Goal: Task Accomplishment & Management: Manage account settings

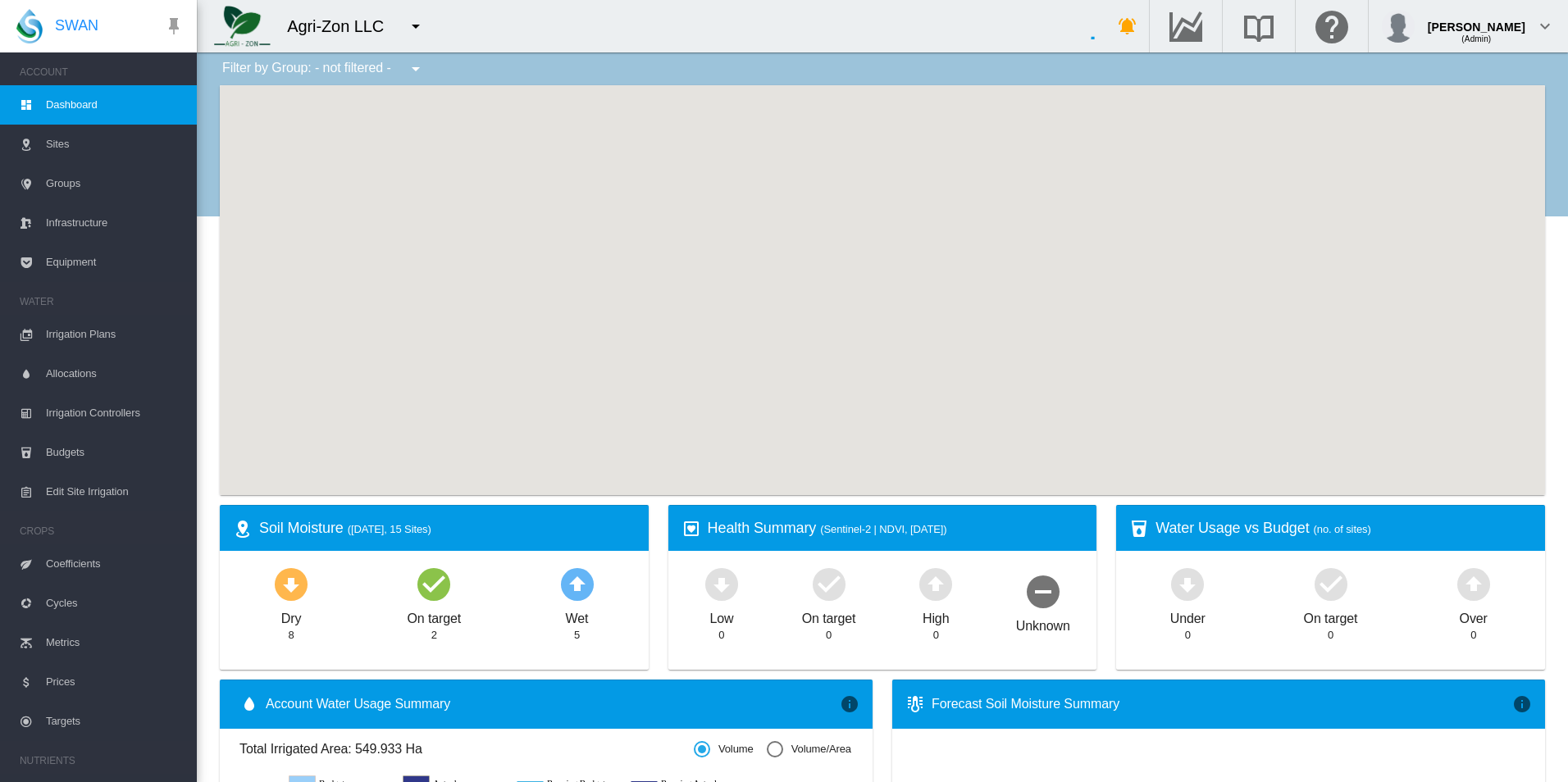
click at [129, 344] on span "Irrigation Plans" at bounding box center [115, 335] width 138 height 40
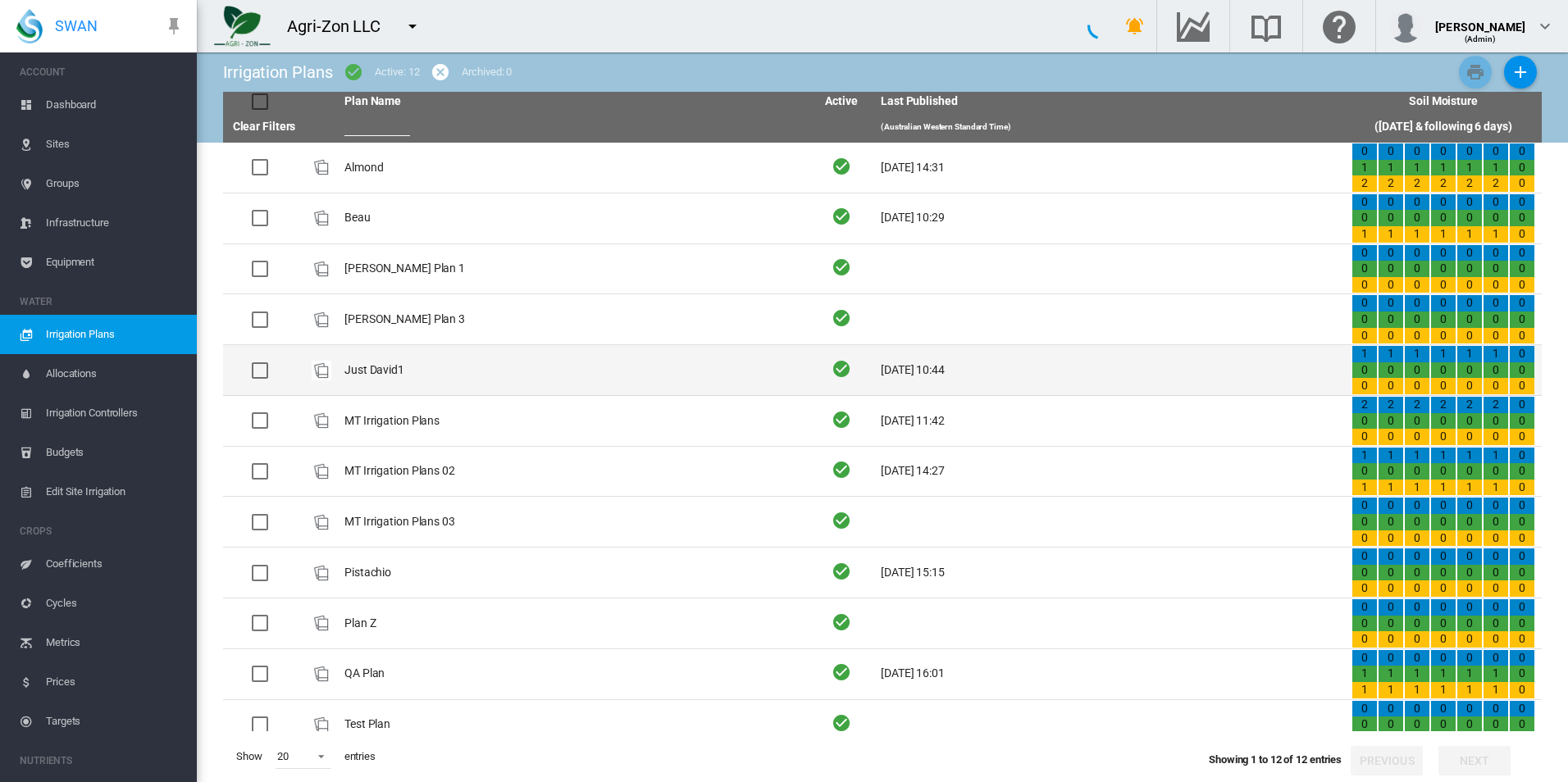
click at [556, 366] on td "Just David1" at bounding box center [573, 369] width 471 height 50
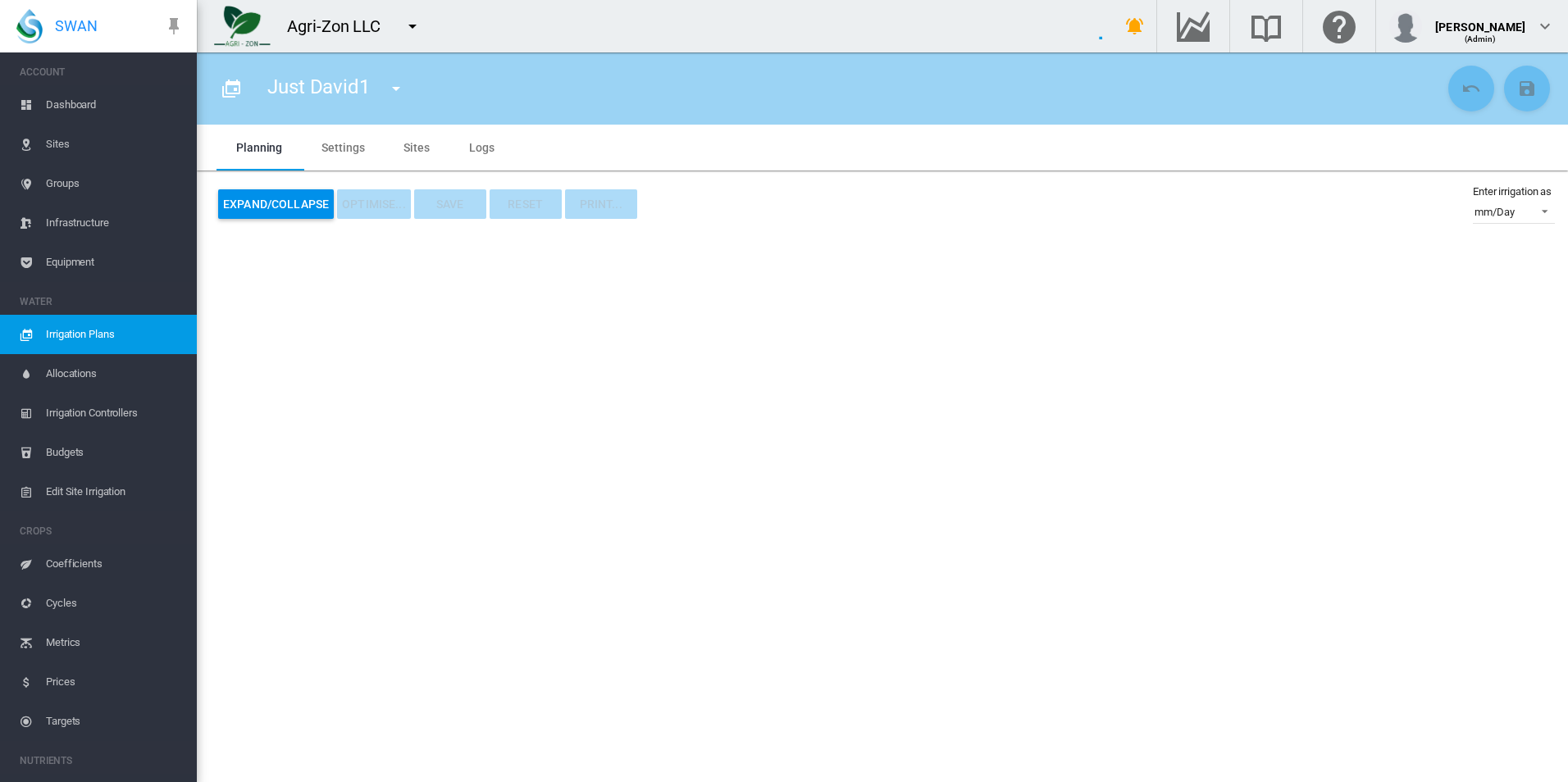
type input "**********"
type input "*"
type input "*********"
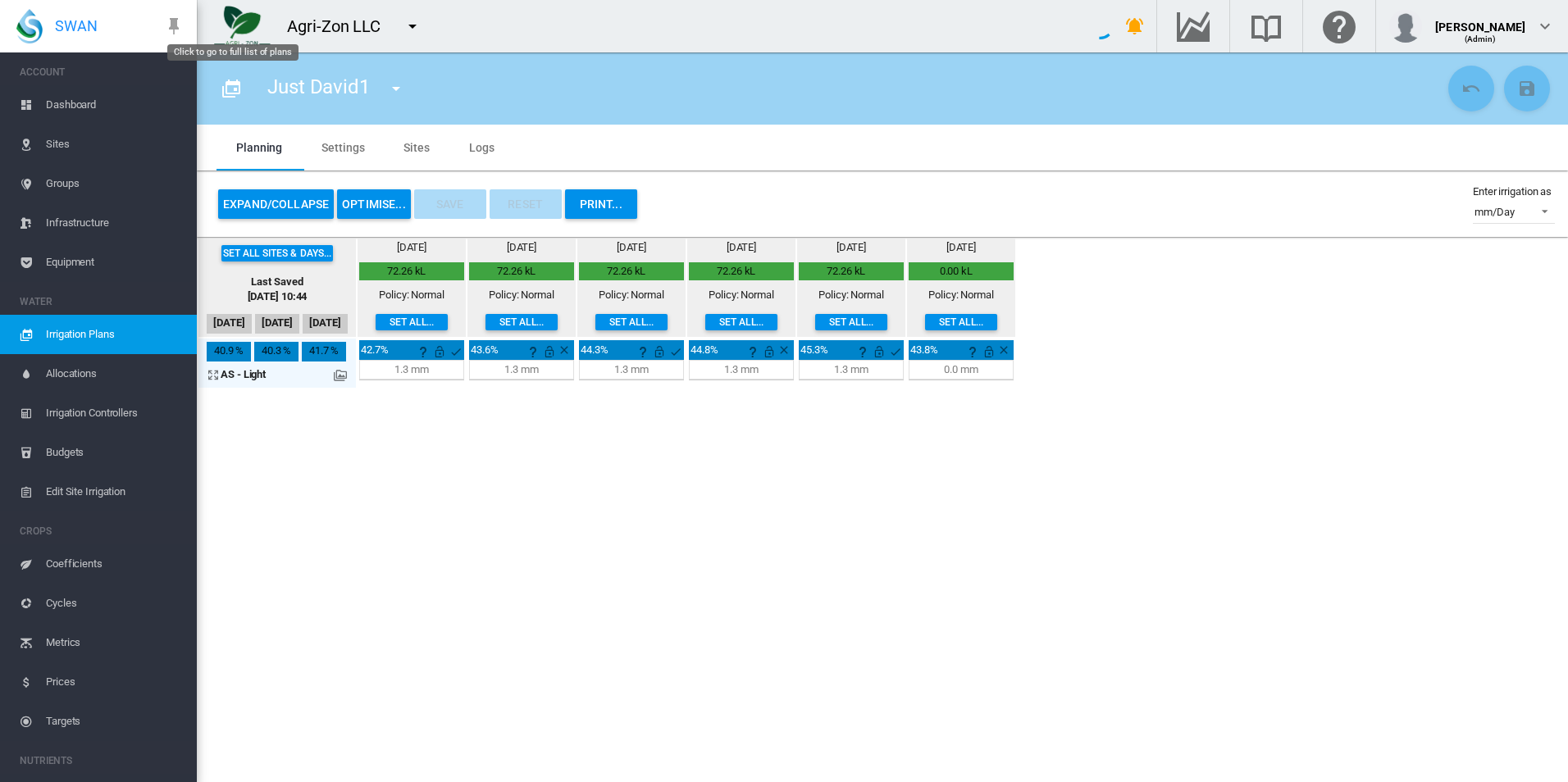
click at [243, 96] on button "Click to go to full list of plans" at bounding box center [231, 88] width 33 height 33
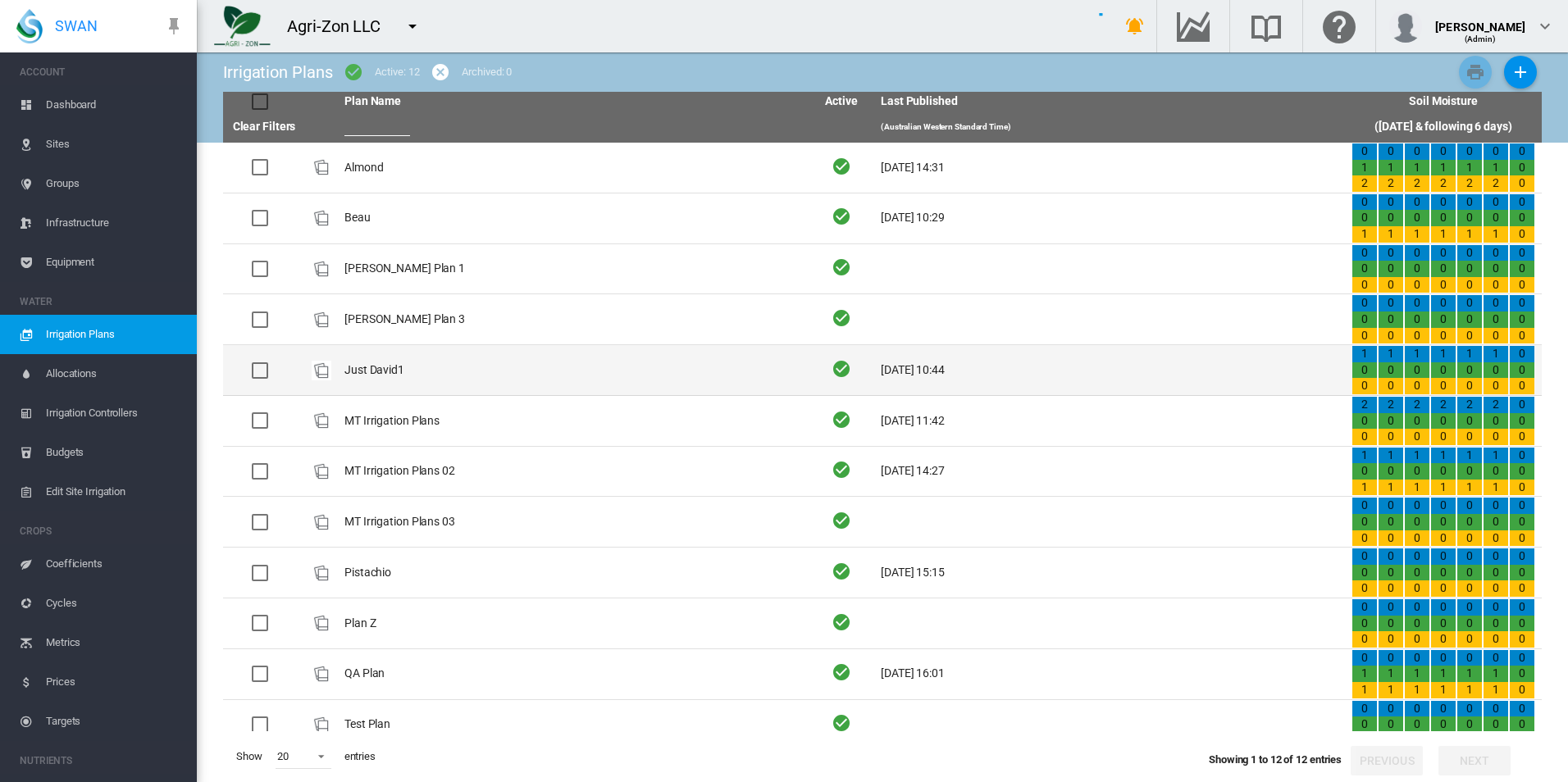
click at [518, 361] on td "Just David1" at bounding box center [573, 369] width 471 height 50
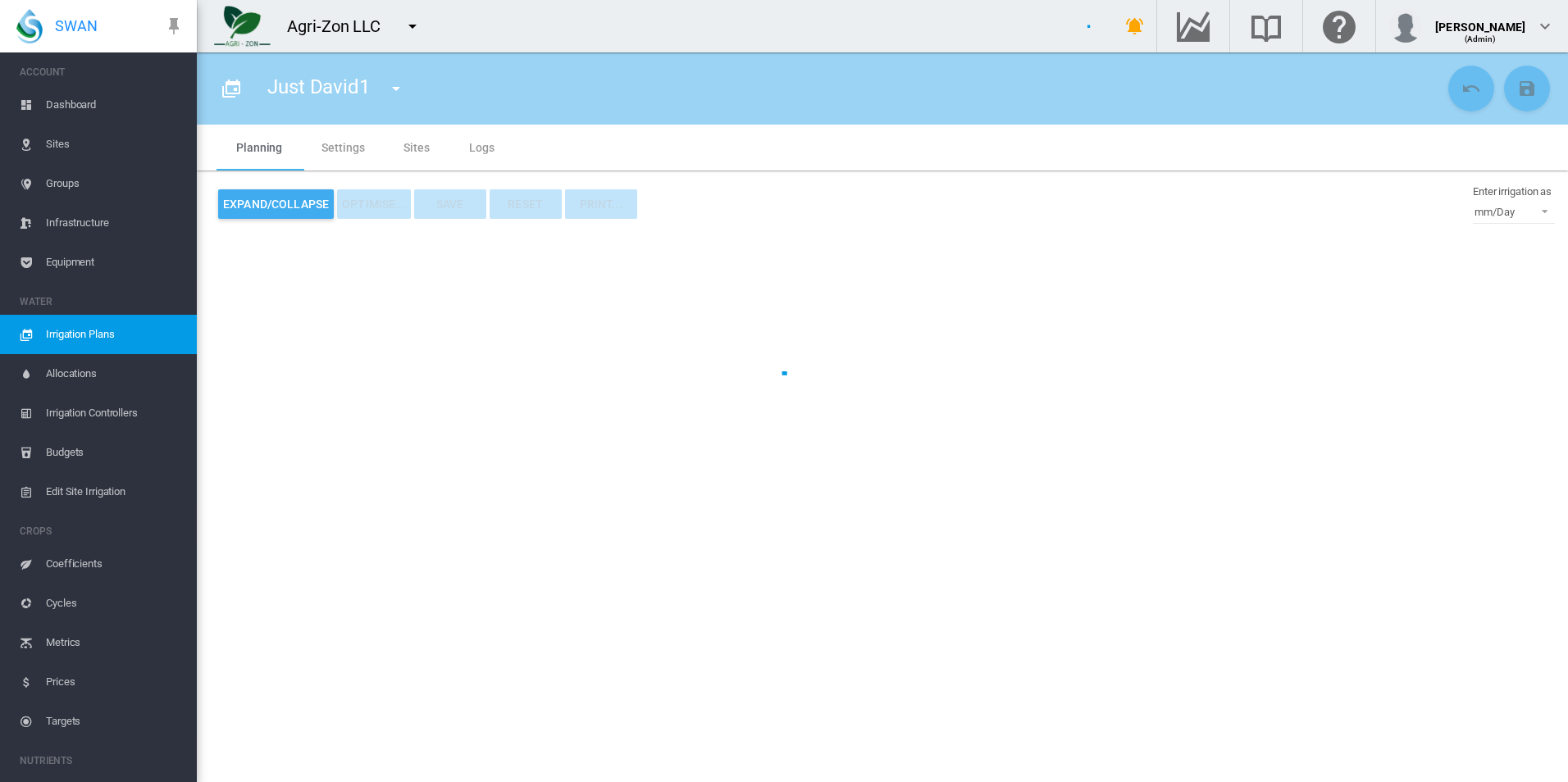
type input "**********"
type input "*"
type input "*********"
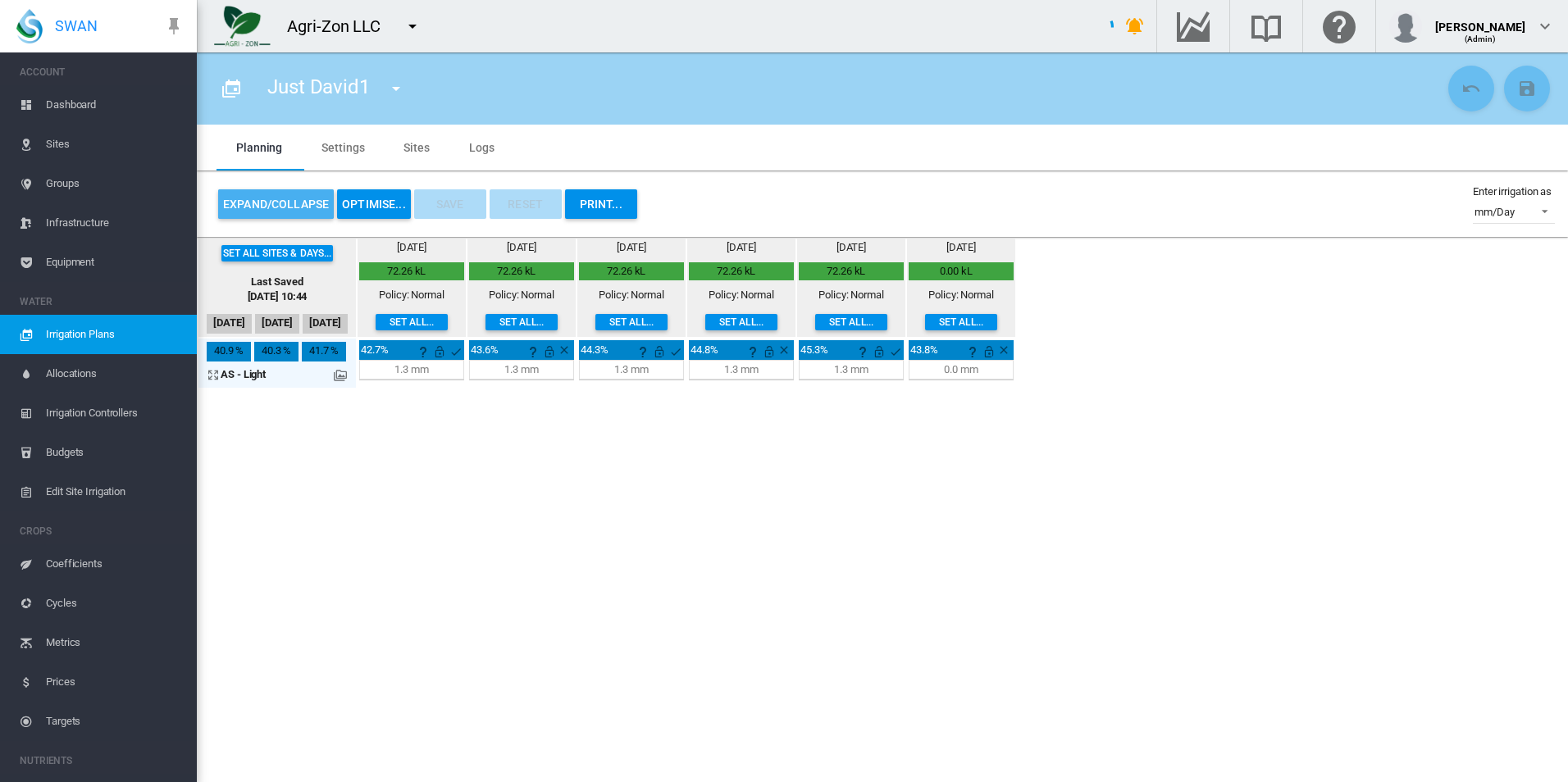
click at [310, 216] on button "Expand/Collapse" at bounding box center [276, 204] width 116 height 30
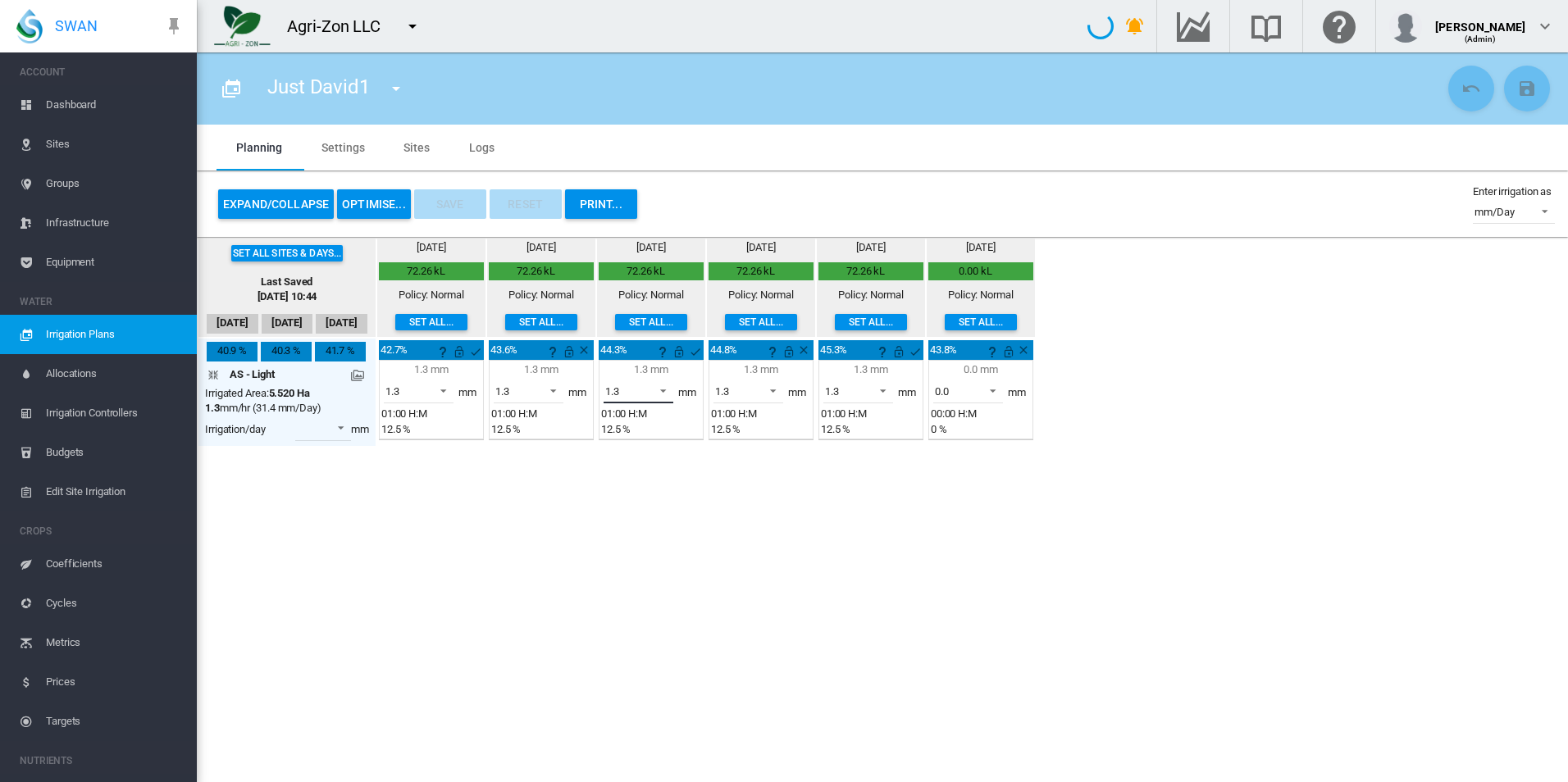
click at [658, 392] on span at bounding box center [658, 389] width 20 height 14
click at [657, 470] on md-option "3.9" at bounding box center [648, 470] width 111 height 40
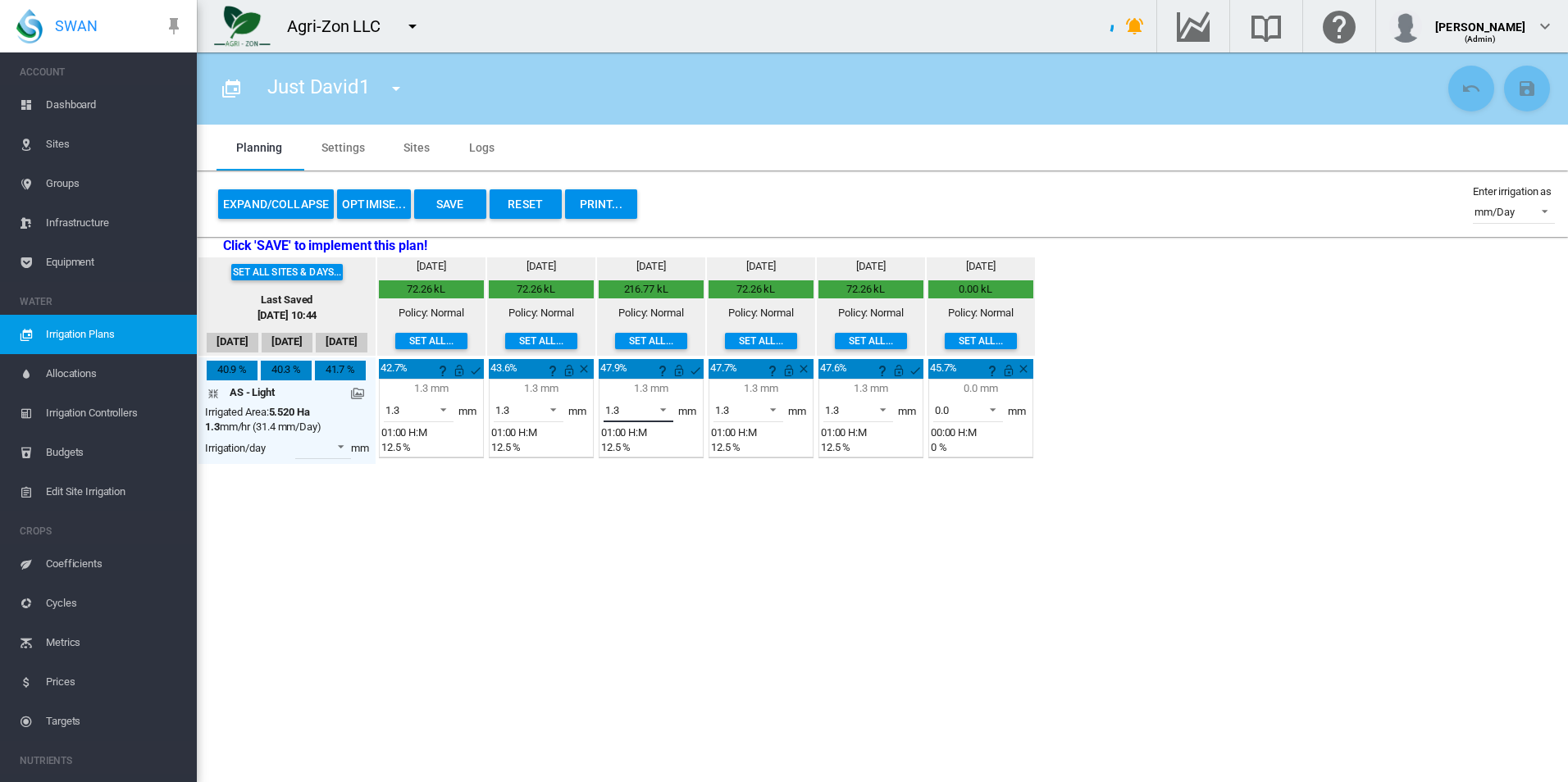
click at [649, 402] on md-select-value "1.3" at bounding box center [638, 409] width 70 height 24
click at [649, 532] on md-option "5.2" at bounding box center [648, 528] width 111 height 40
click at [635, 408] on span "1.3" at bounding box center [625, 411] width 40 height 14
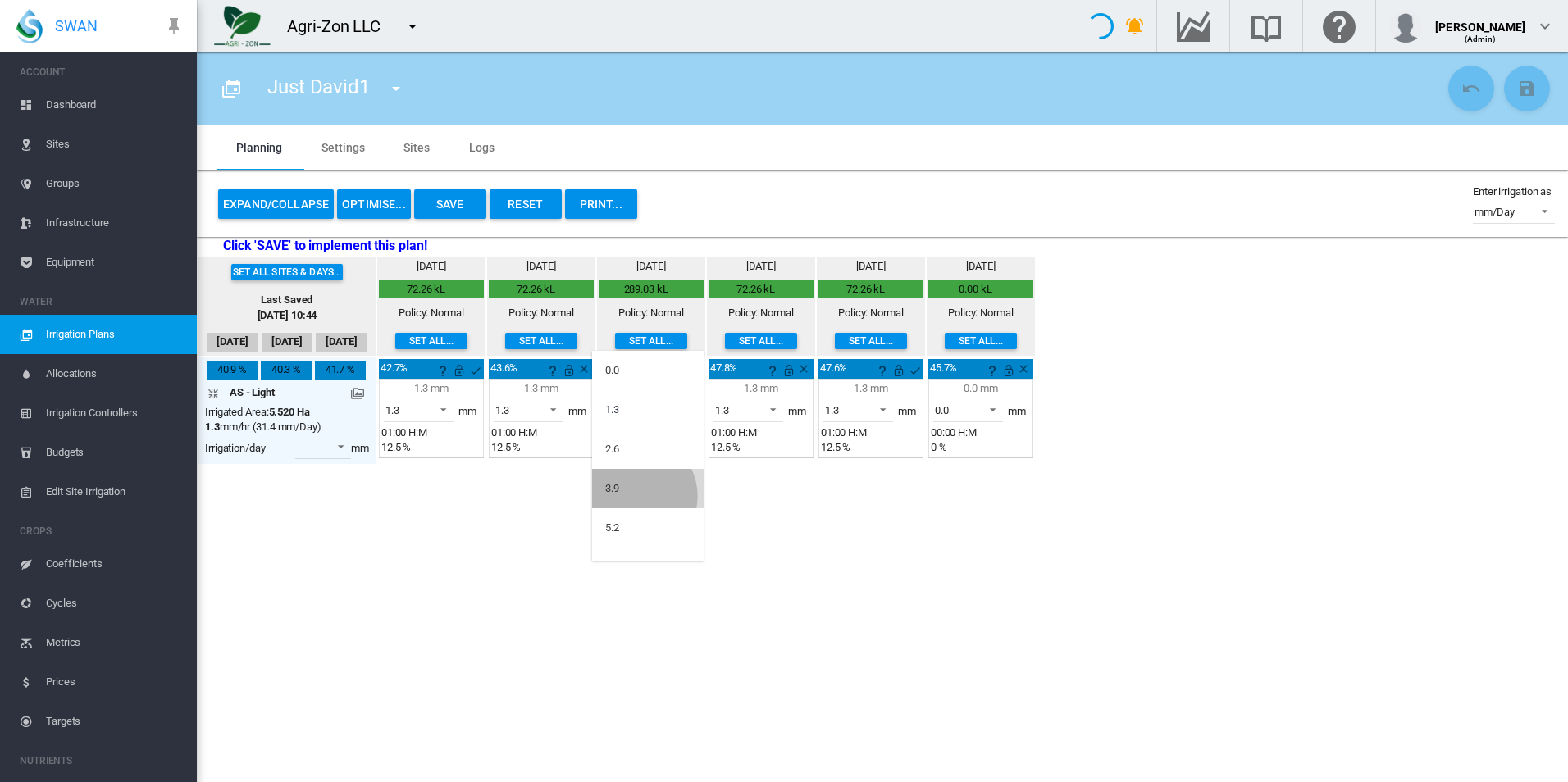
click at [634, 496] on md-option "3.9" at bounding box center [648, 489] width 111 height 40
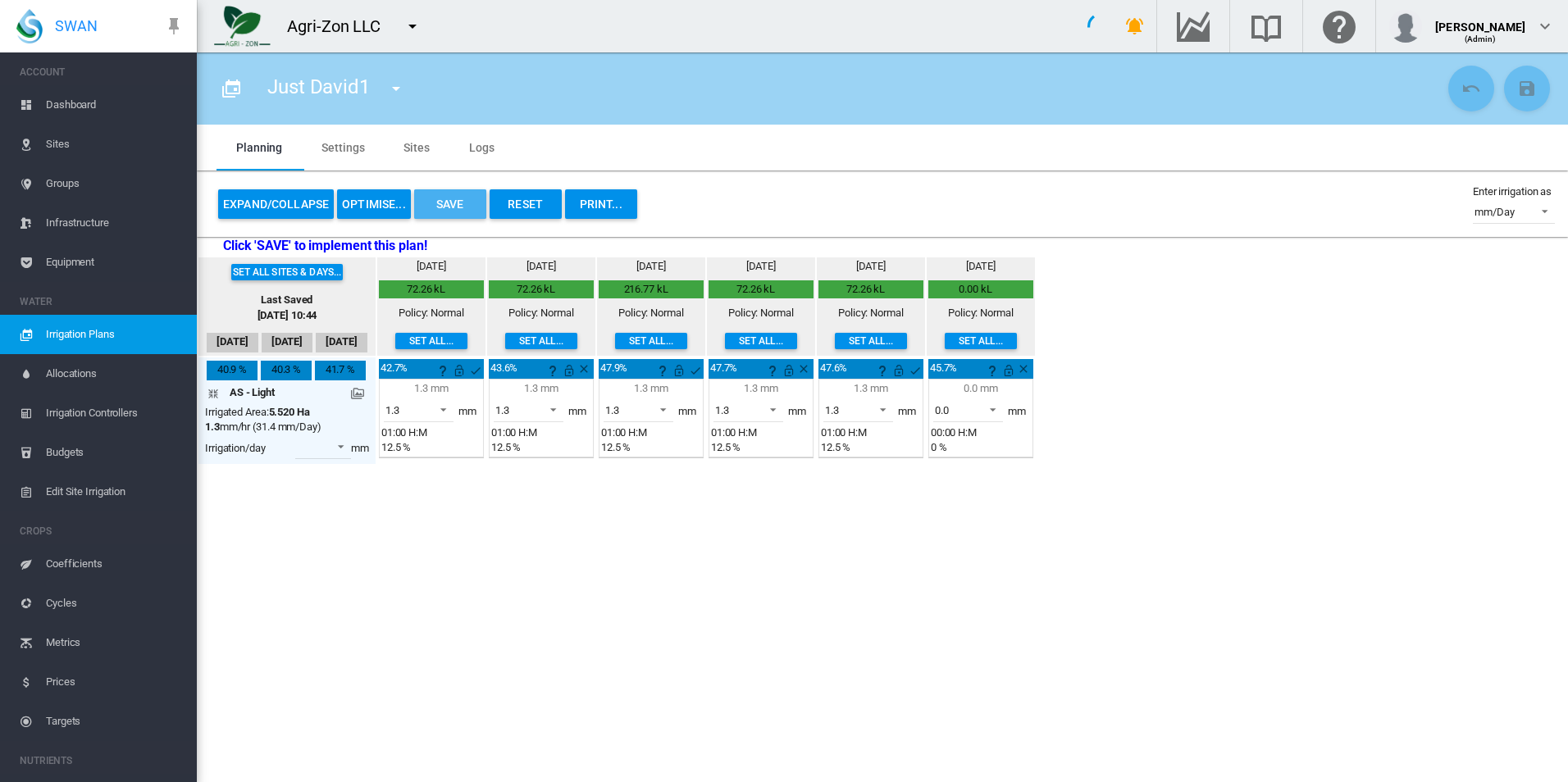
click at [443, 216] on button "Save" at bounding box center [451, 204] width 72 height 30
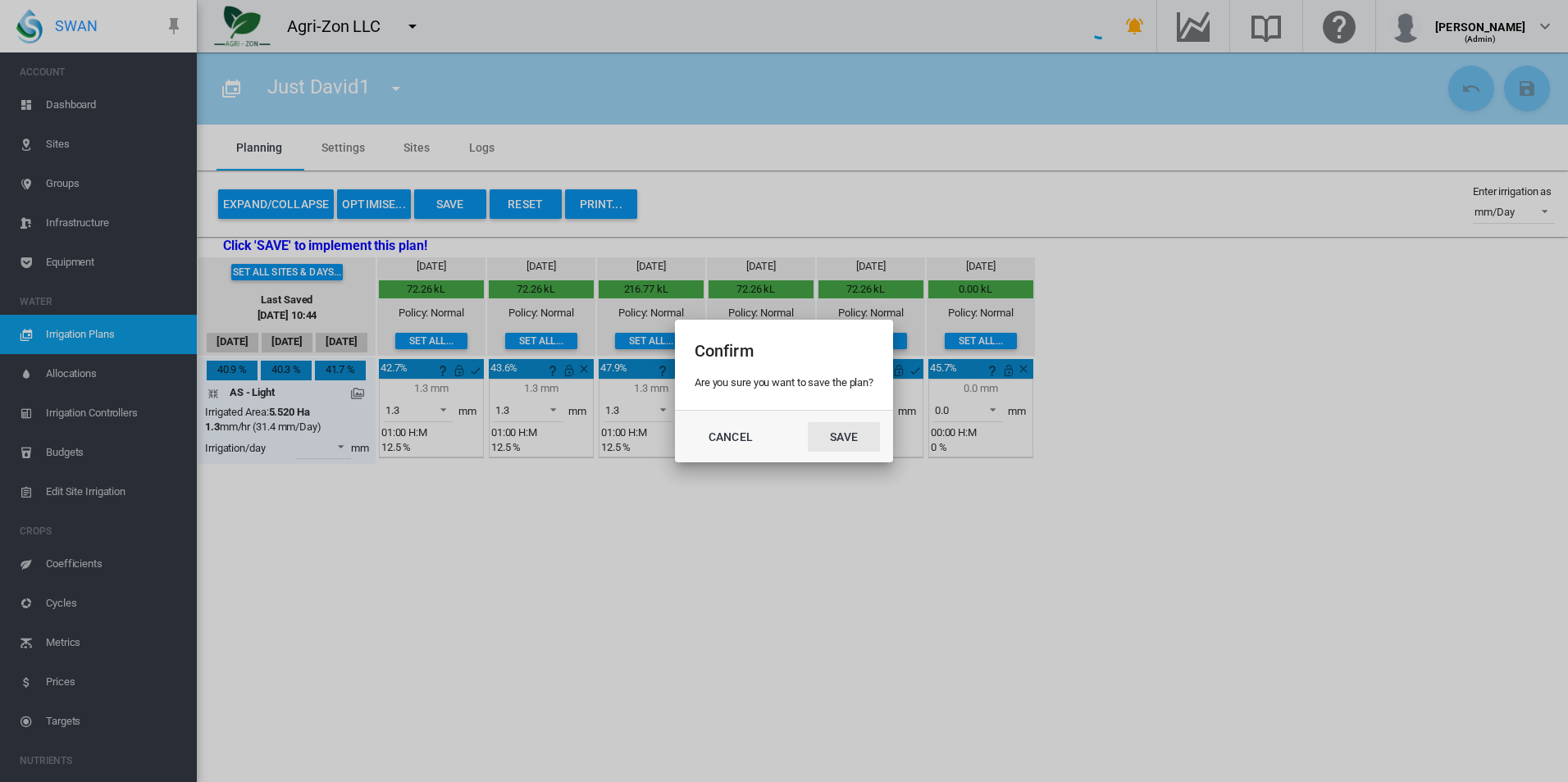
click at [826, 433] on button "Save" at bounding box center [844, 437] width 72 height 30
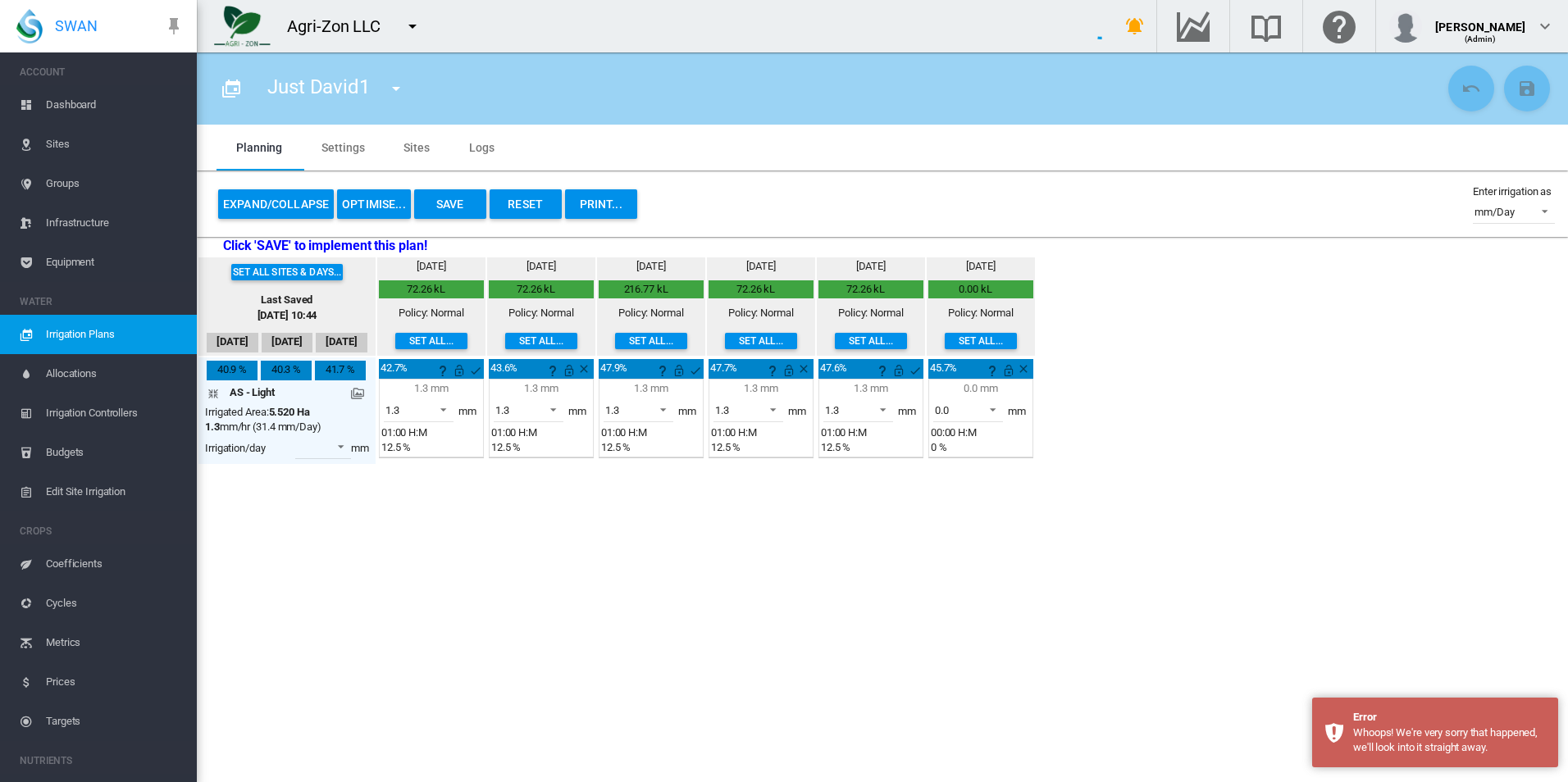
click at [780, 556] on section "Just David1 [GEOGRAPHIC_DATA][PERSON_NAME] Plan Z" at bounding box center [882, 417] width 1371 height 730
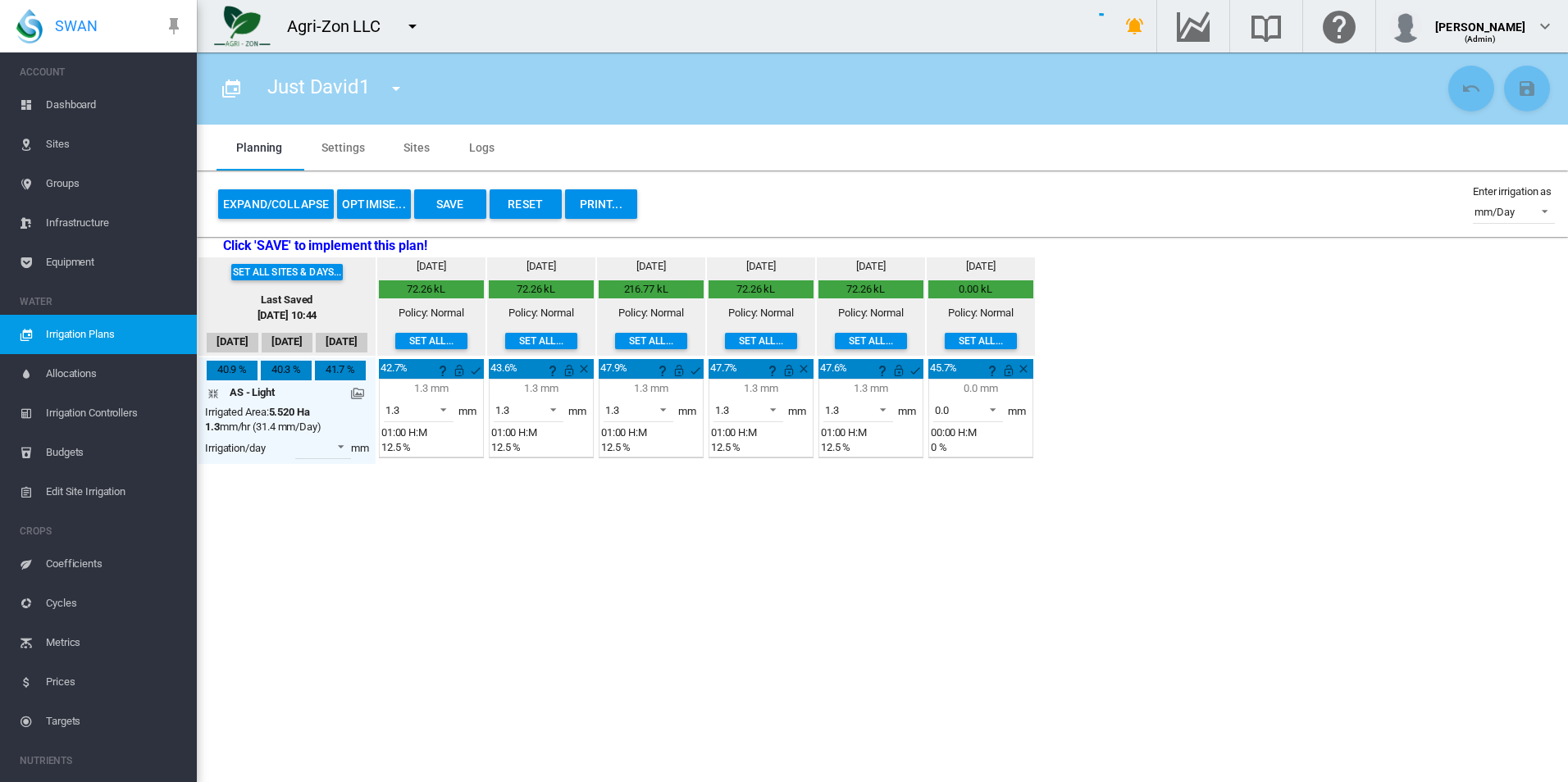
click at [678, 572] on section "Just David1 [GEOGRAPHIC_DATA][PERSON_NAME] Plan Z" at bounding box center [882, 417] width 1371 height 730
click at [859, 212] on div "Expand/Collapse OPTIMISE... Save Reset PRINT... Enter irrigation as mm/Day mm/D…" at bounding box center [882, 204] width 1345 height 40
click at [864, 216] on div "Expand/Collapse OPTIMISE... Save Reset PRINT... Enter irrigation as mm/Day mm/D…" at bounding box center [882, 204] width 1345 height 40
click at [1109, 362] on div "Set all sites & days... Last Saved [DATE] 10:44 16 Aug [DATE] Aug [DATE] 72.26 …" at bounding box center [882, 360] width 1371 height 209
click at [445, 407] on span at bounding box center [439, 408] width 20 height 14
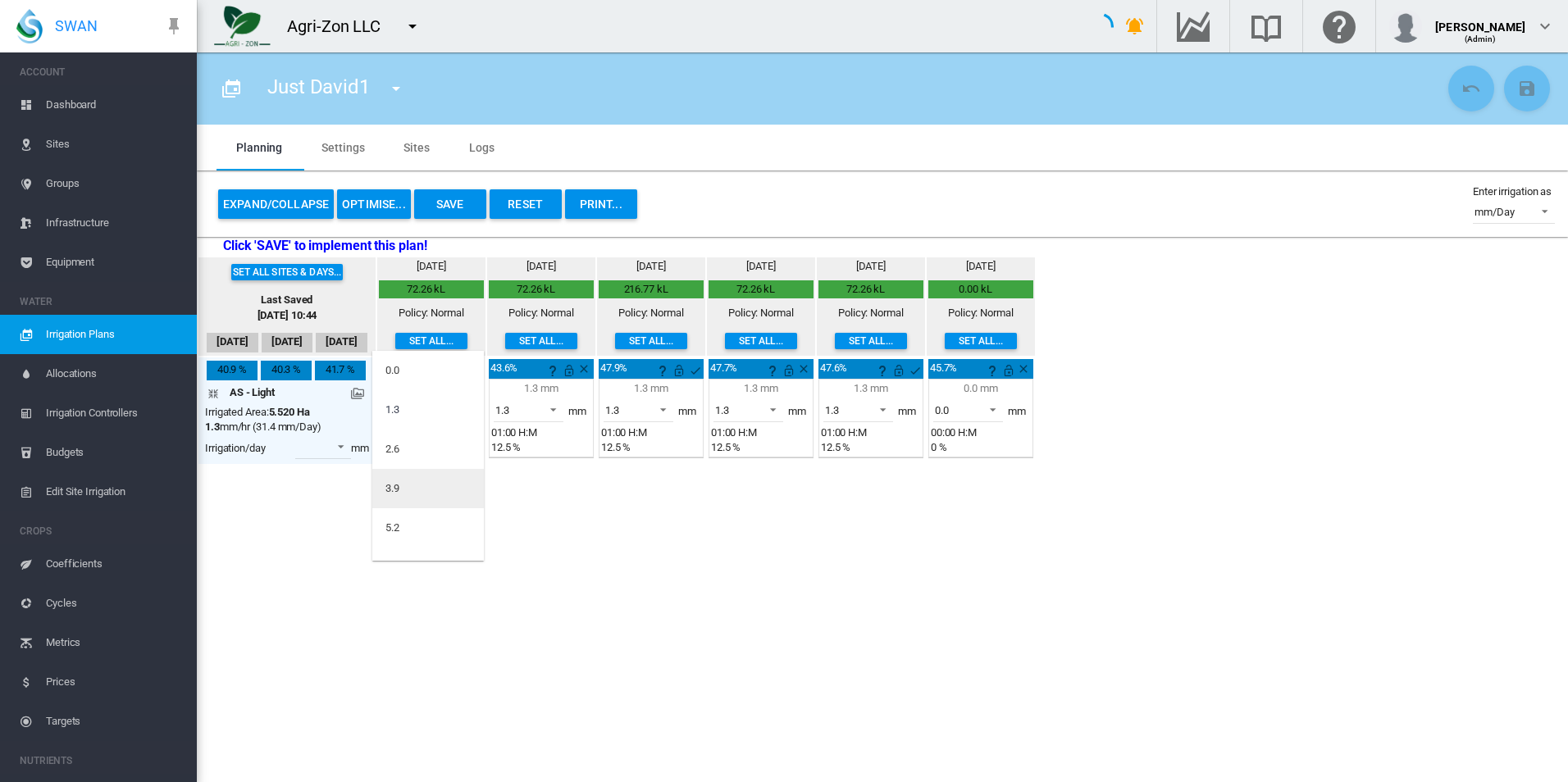
click at [392, 489] on div "3.9" at bounding box center [392, 489] width 14 height 14
click at [442, 408] on span at bounding box center [439, 408] width 20 height 14
